Goal: Find specific page/section: Find specific page/section

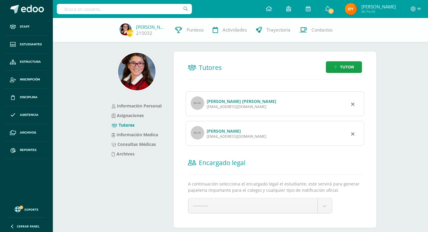
click at [125, 11] on input "text" at bounding box center [124, 9] width 135 height 10
type input "cobar paz"
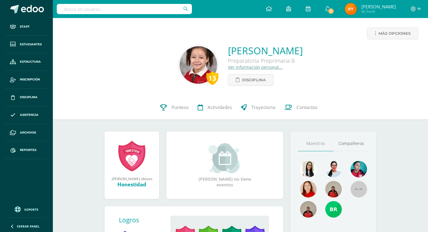
click at [228, 68] on link "Ver información personal..." at bounding box center [255, 67] width 55 height 6
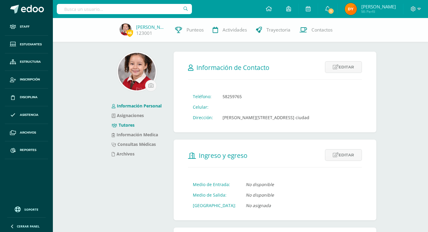
click at [129, 125] on link "Tutores" at bounding box center [123, 125] width 23 height 6
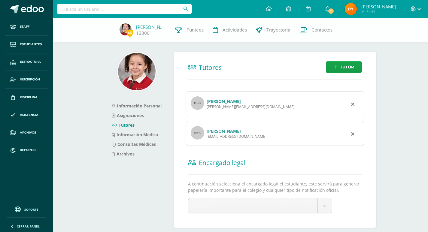
click at [241, 102] on link "[PERSON_NAME]" at bounding box center [224, 102] width 34 height 6
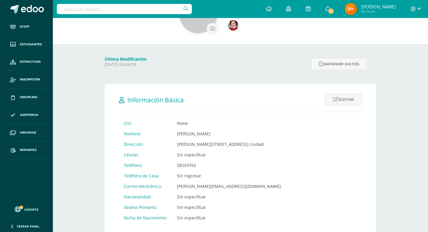
scroll to position [60, 0]
